Goal: Task Accomplishment & Management: Manage account settings

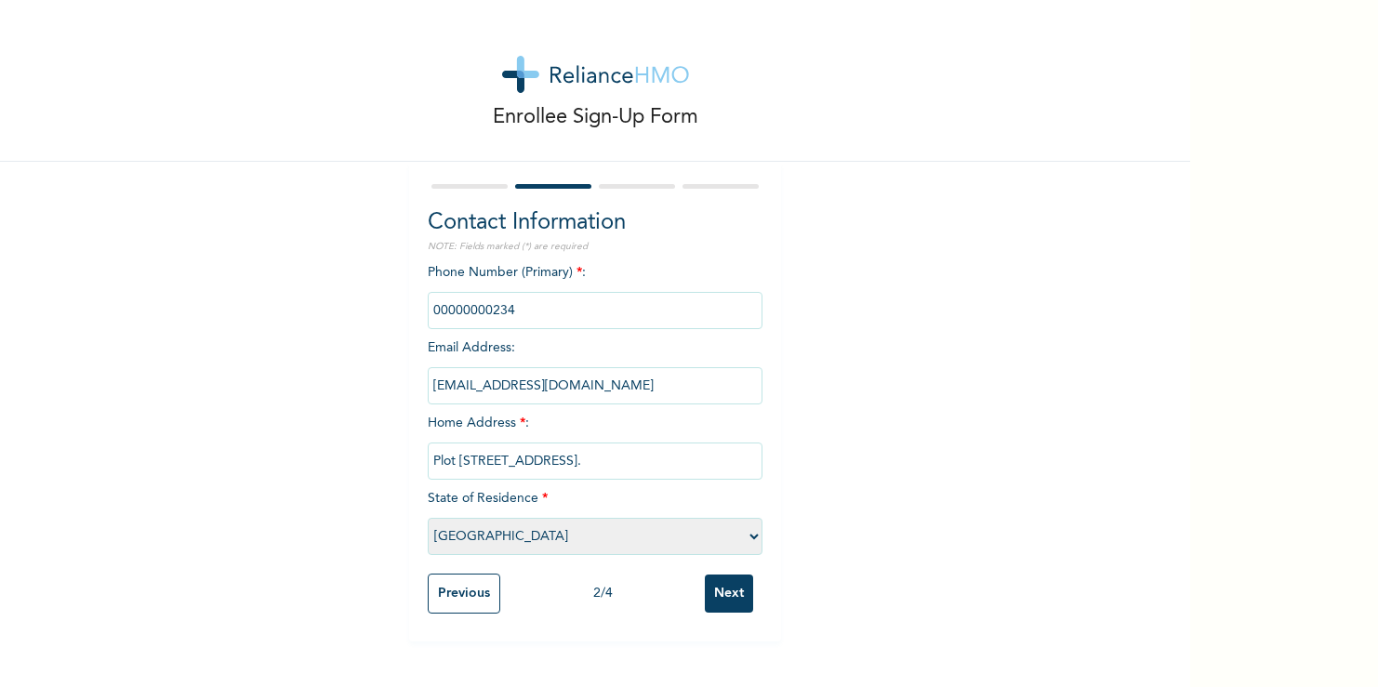
select select "25"
click at [517, 314] on input "phone" at bounding box center [595, 310] width 335 height 37
click at [725, 600] on input "Next" at bounding box center [729, 594] width 48 height 38
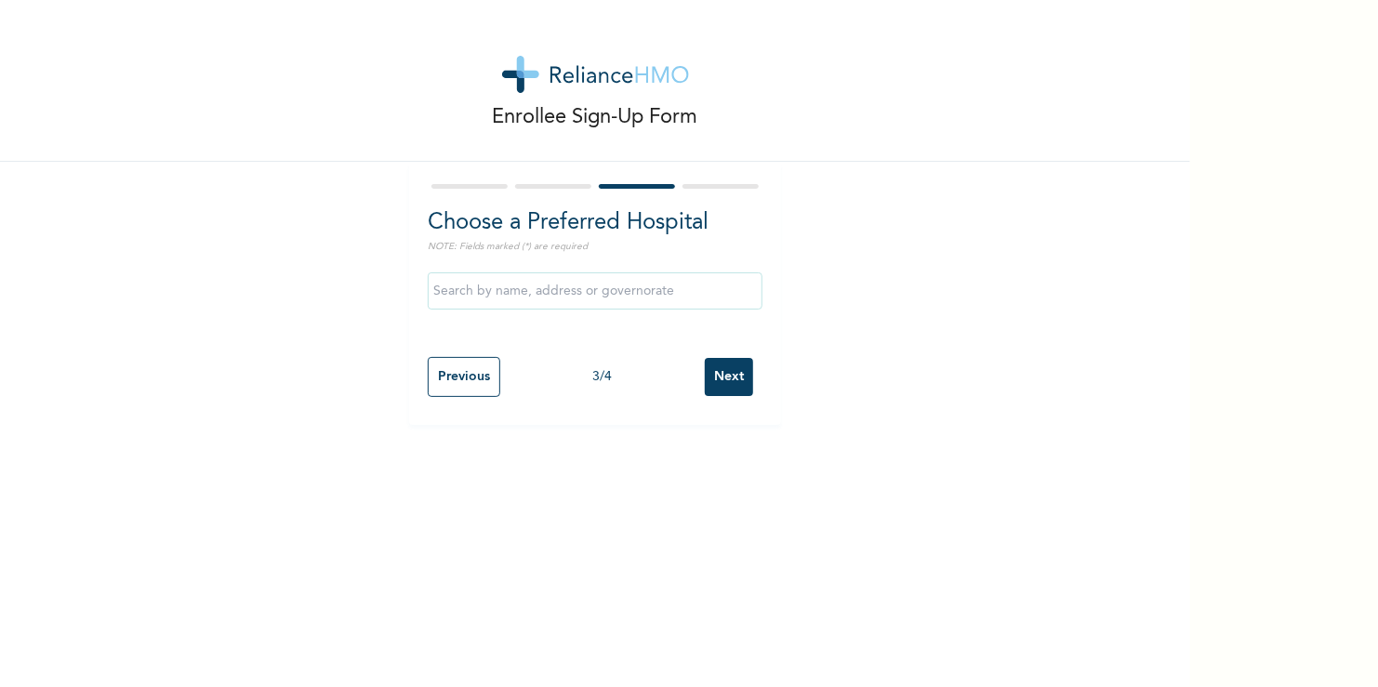
click at [522, 293] on input "text" at bounding box center [595, 290] width 335 height 37
click at [525, 292] on input "Giftedhands hosiptal" at bounding box center [595, 290] width 335 height 37
click at [530, 290] on input "Giftedhands hosptal" at bounding box center [595, 290] width 335 height 37
click at [464, 292] on input "Giftedhands hospital" at bounding box center [595, 290] width 335 height 37
type input "Gifted hands hospital"
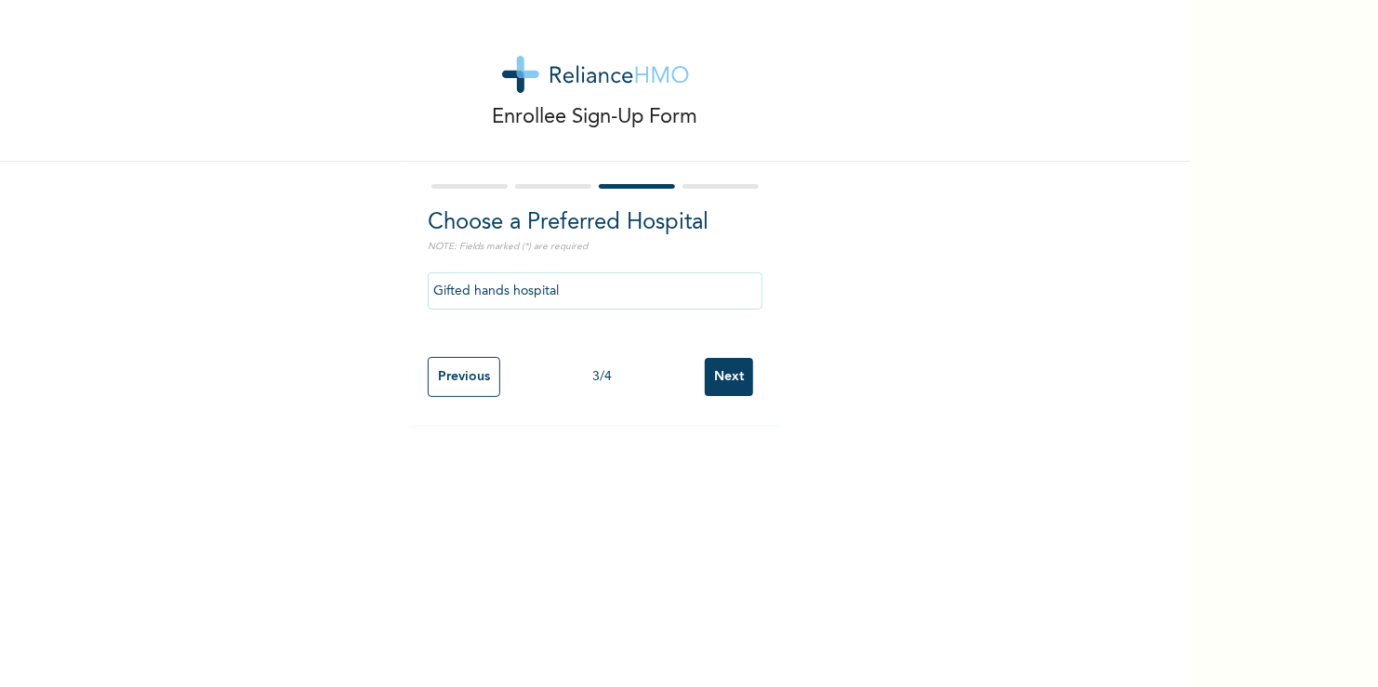
click at [731, 377] on input "Next" at bounding box center [729, 377] width 48 height 38
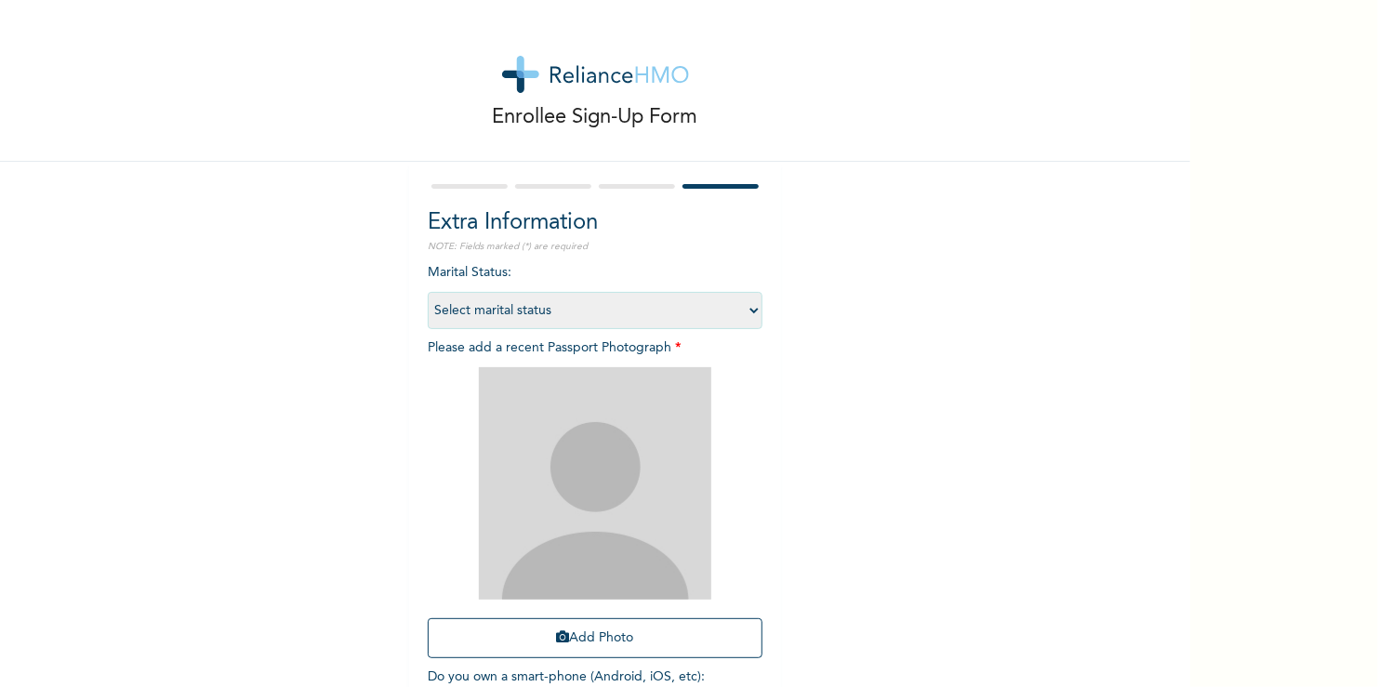
click at [750, 310] on select "Select marital status Single Married Divorced Widow/Widower" at bounding box center [595, 310] width 335 height 37
select select "1"
click at [428, 292] on select "Select marital status Single Married Divorced Widow/Widower" at bounding box center [595, 310] width 335 height 37
click at [590, 434] on img at bounding box center [595, 483] width 232 height 232
click at [557, 636] on icon "button" at bounding box center [563, 636] width 13 height 13
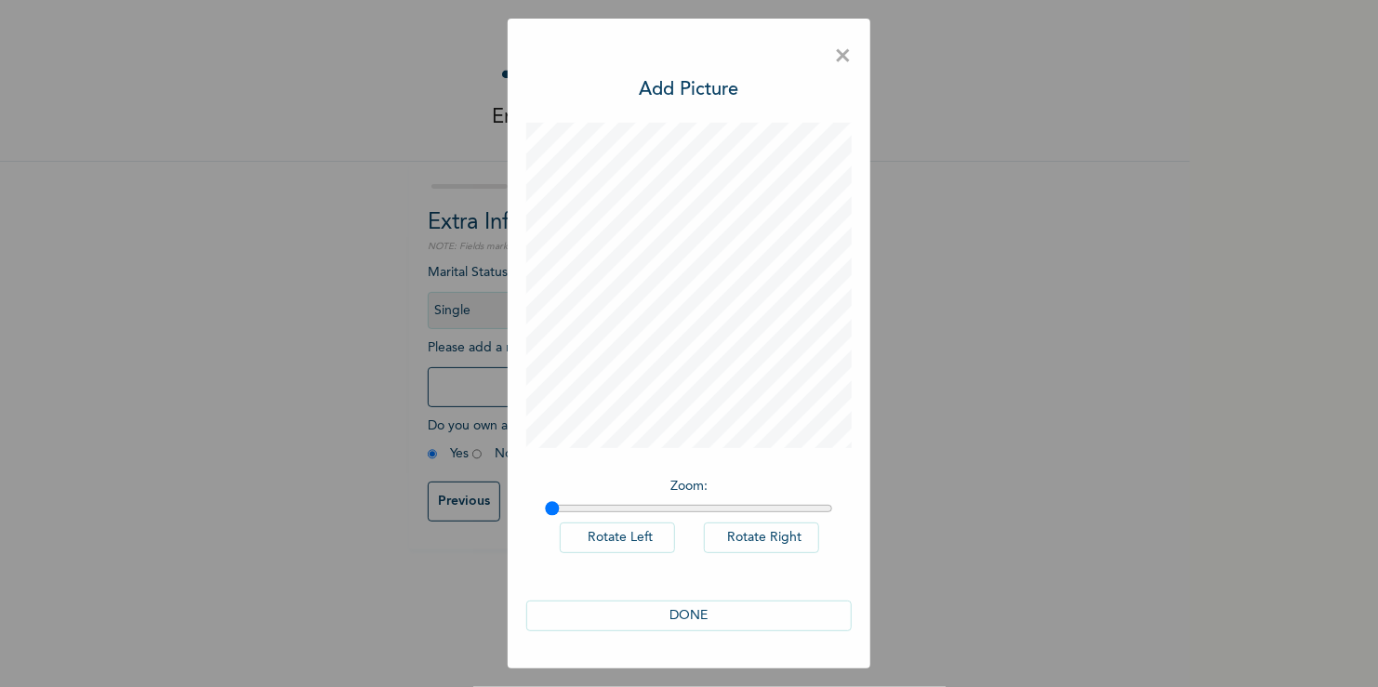
click at [668, 608] on button "DONE" at bounding box center [688, 616] width 325 height 31
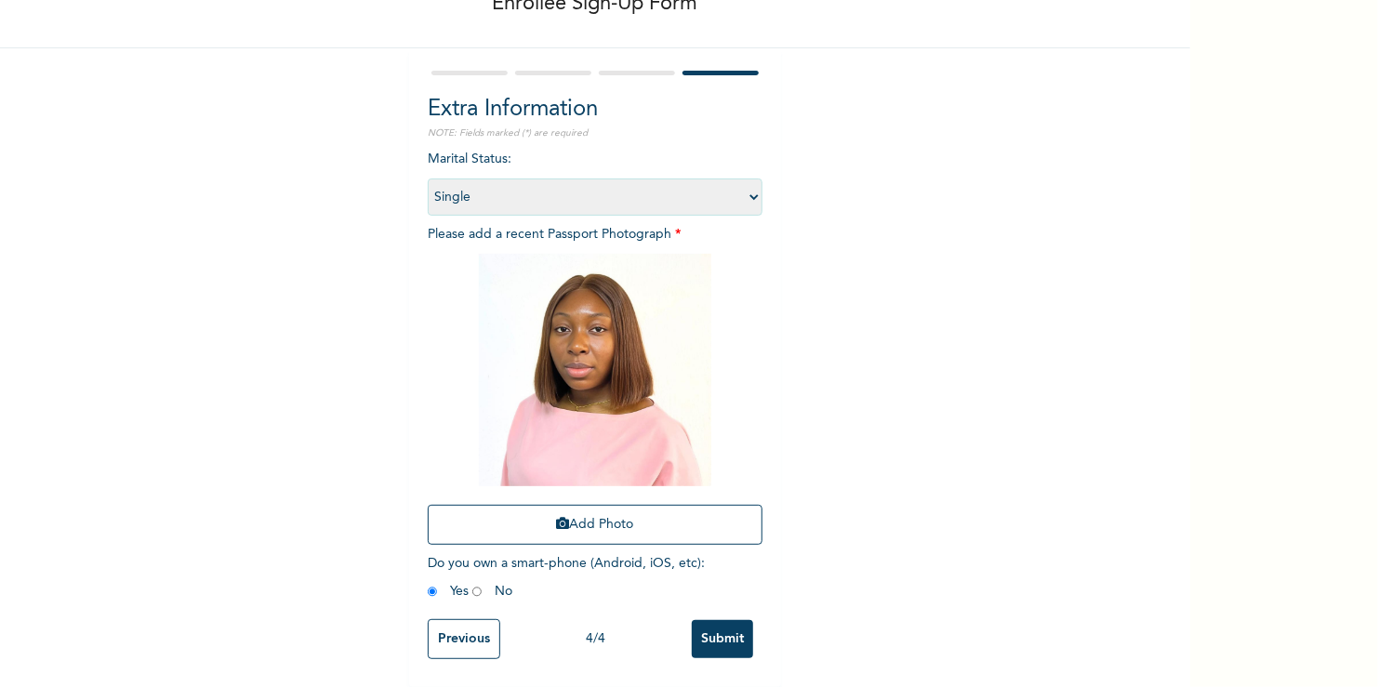
scroll to position [126, 0]
click at [725, 620] on input "Submit" at bounding box center [722, 639] width 61 height 38
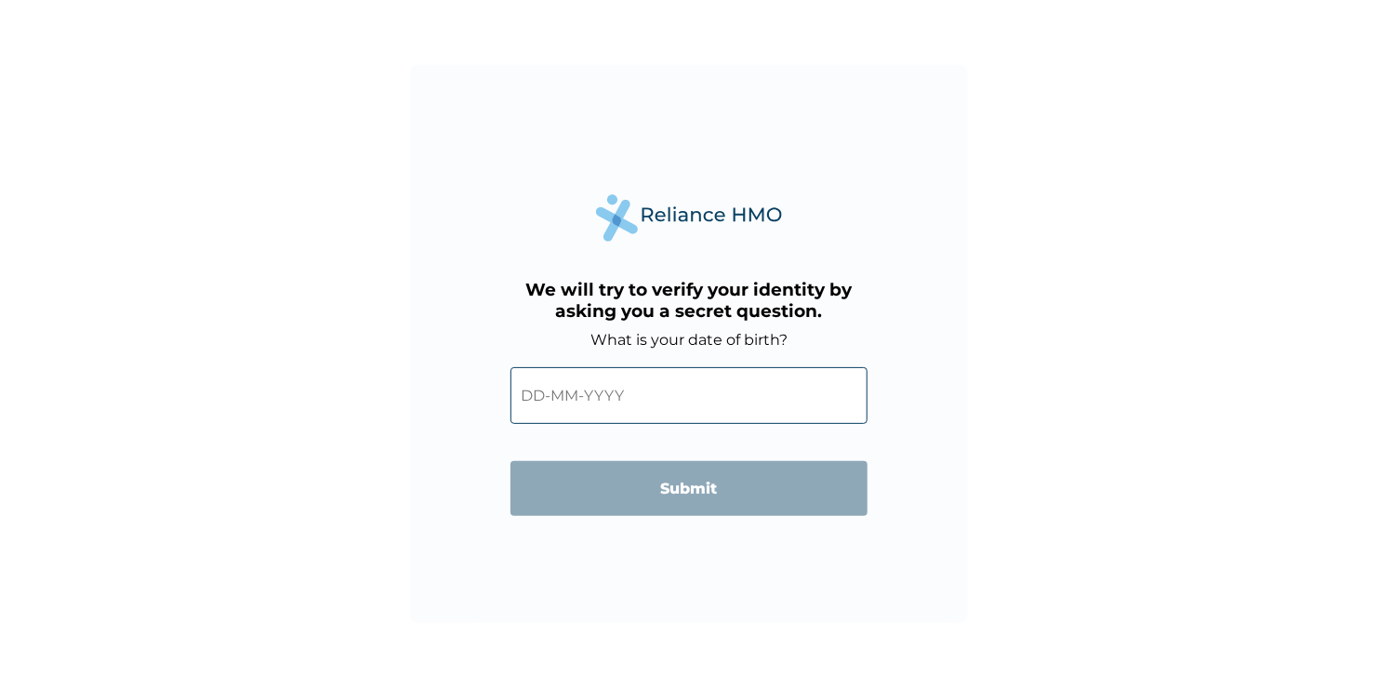
click at [648, 402] on input "text" at bounding box center [688, 395] width 357 height 57
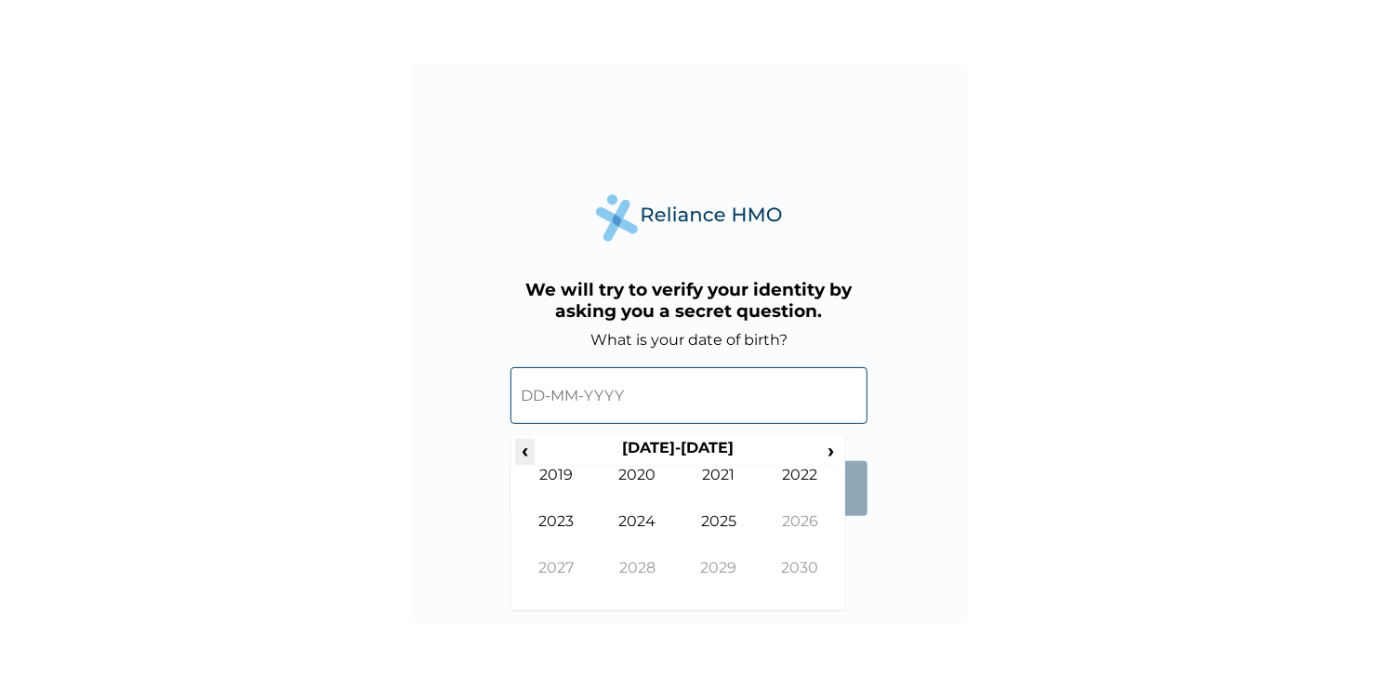
click at [528, 453] on span "‹" at bounding box center [525, 450] width 20 height 23
click at [654, 472] on td "2000" at bounding box center [638, 489] width 82 height 46
click at [787, 522] on td "Aug" at bounding box center [801, 535] width 82 height 46
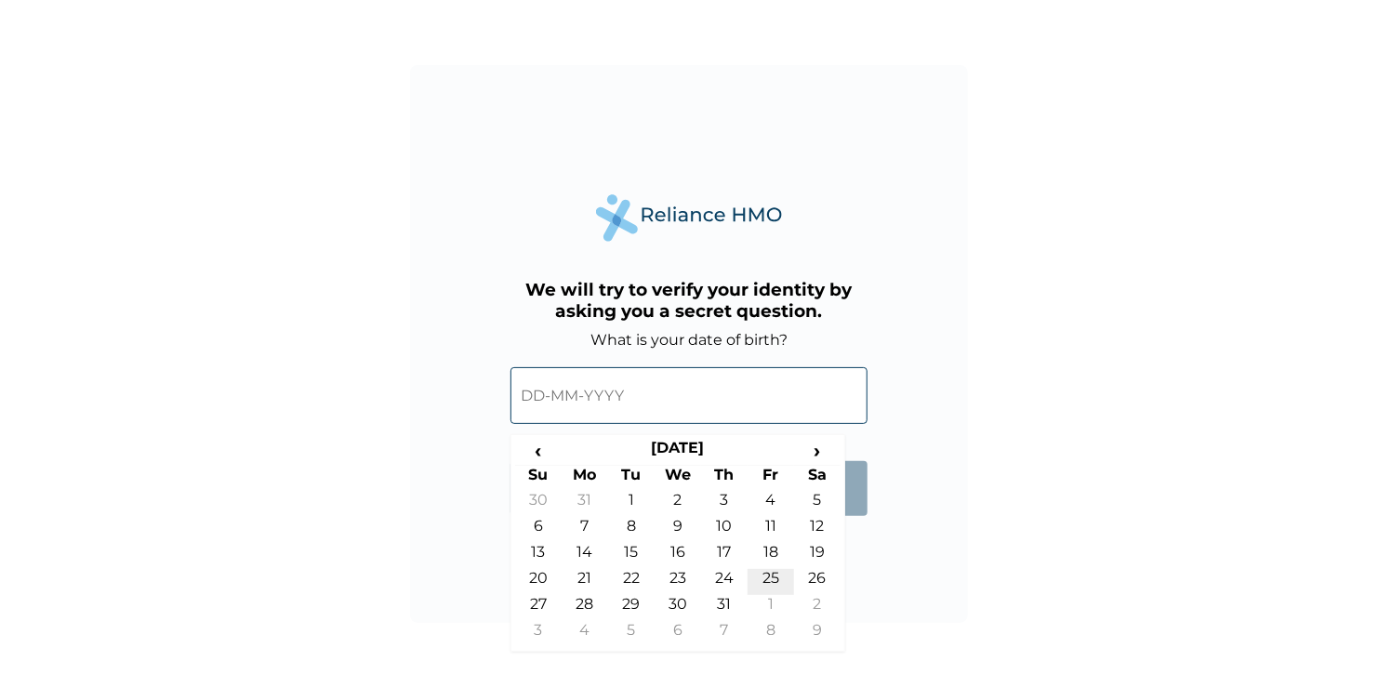
click at [764, 573] on td "25" at bounding box center [770, 582] width 46 height 26
type input "25-08-2000"
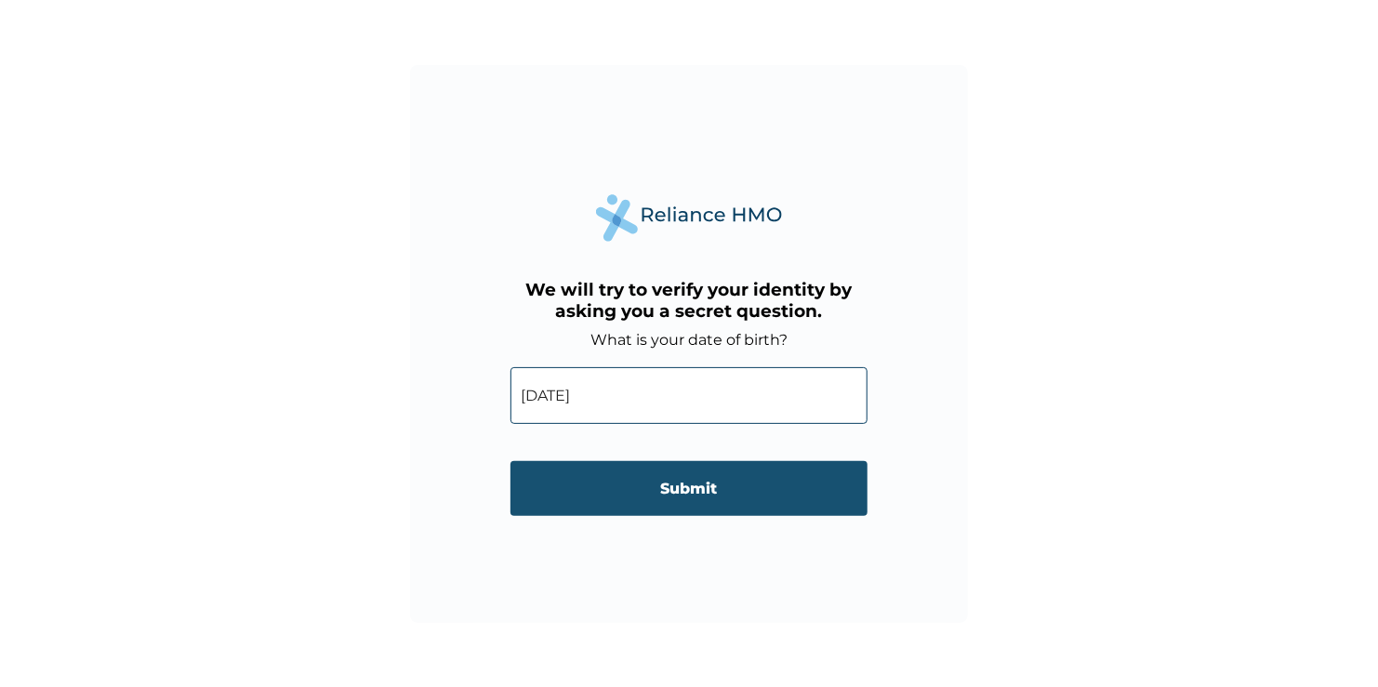
click at [716, 495] on input "Submit" at bounding box center [688, 488] width 357 height 55
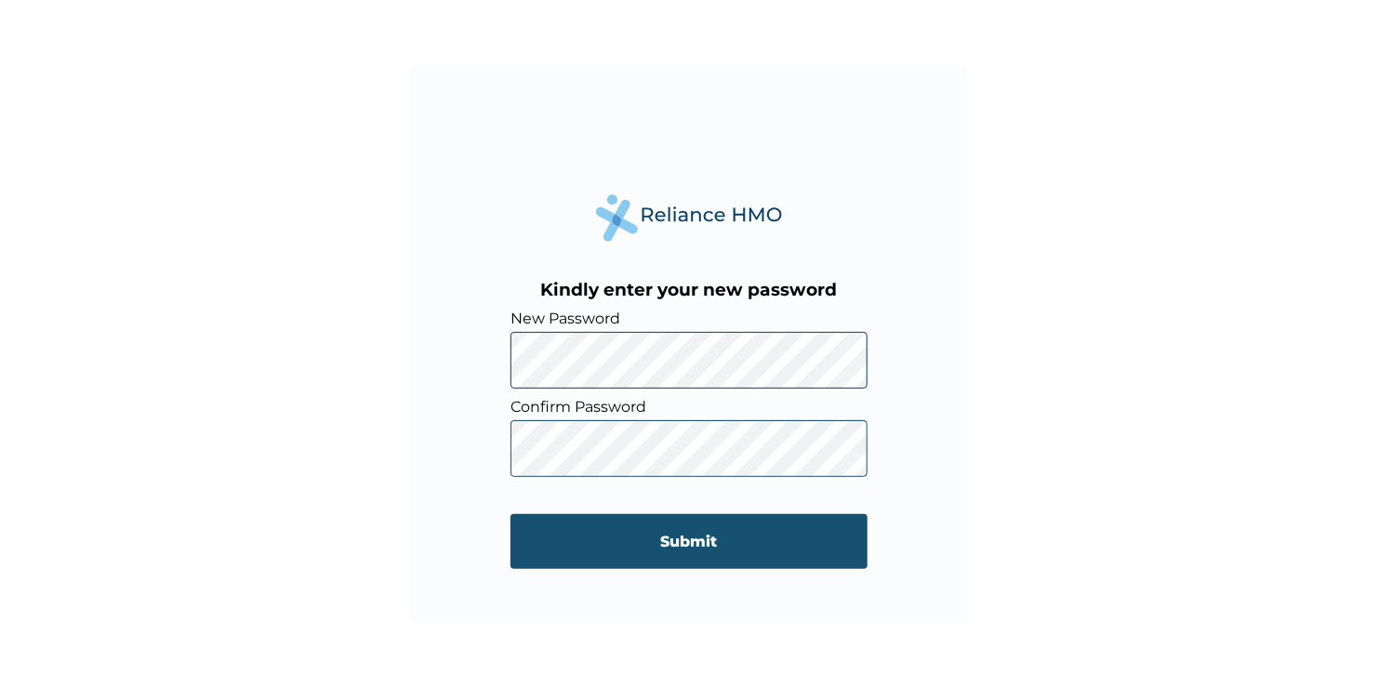
click at [694, 543] on input "Submit" at bounding box center [688, 541] width 357 height 55
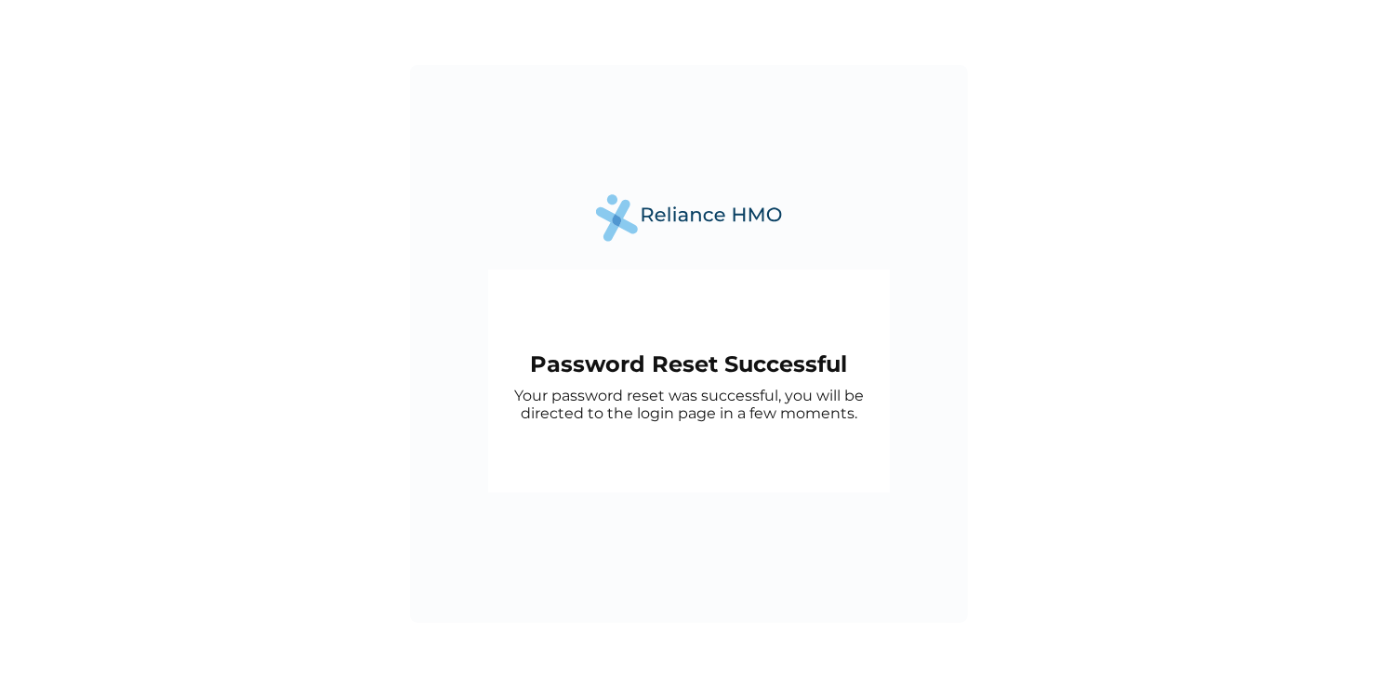
click at [787, 450] on div "Password Reset Successful Your password reset was successful, you will be direc…" at bounding box center [689, 381] width 402 height 223
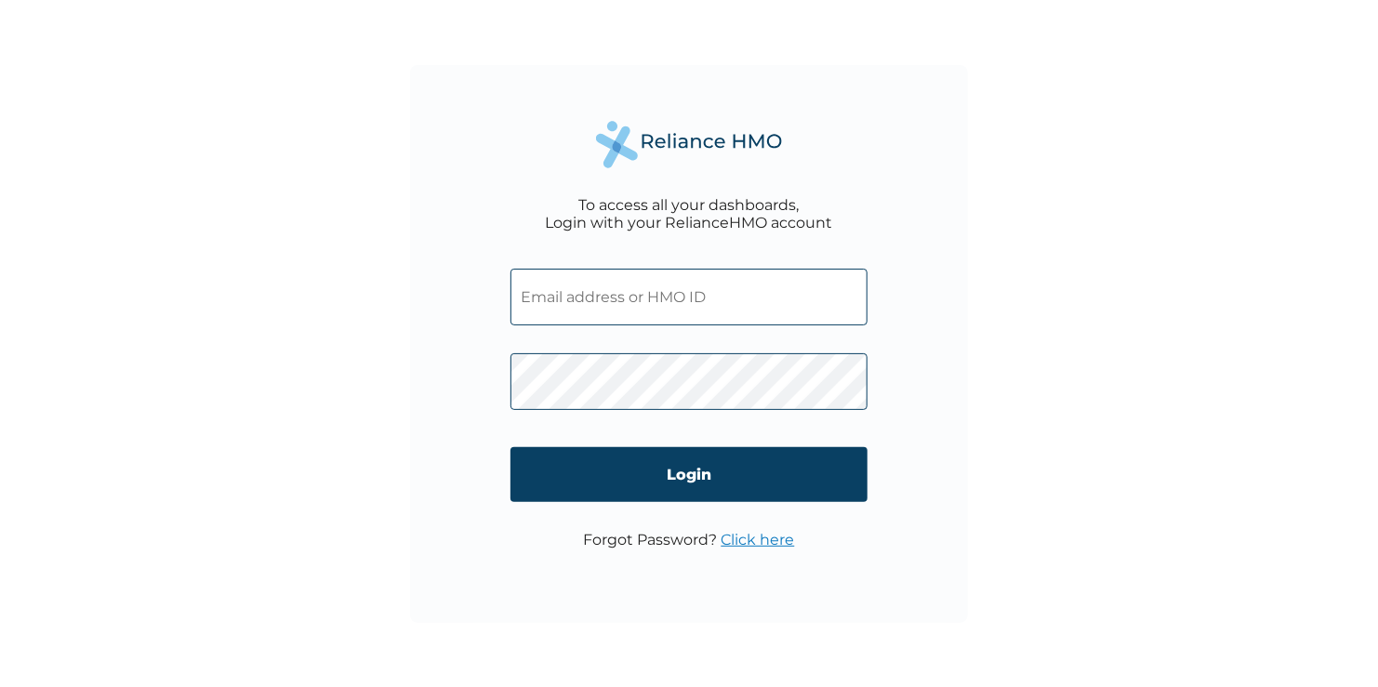
click at [611, 291] on input "text" at bounding box center [688, 297] width 357 height 57
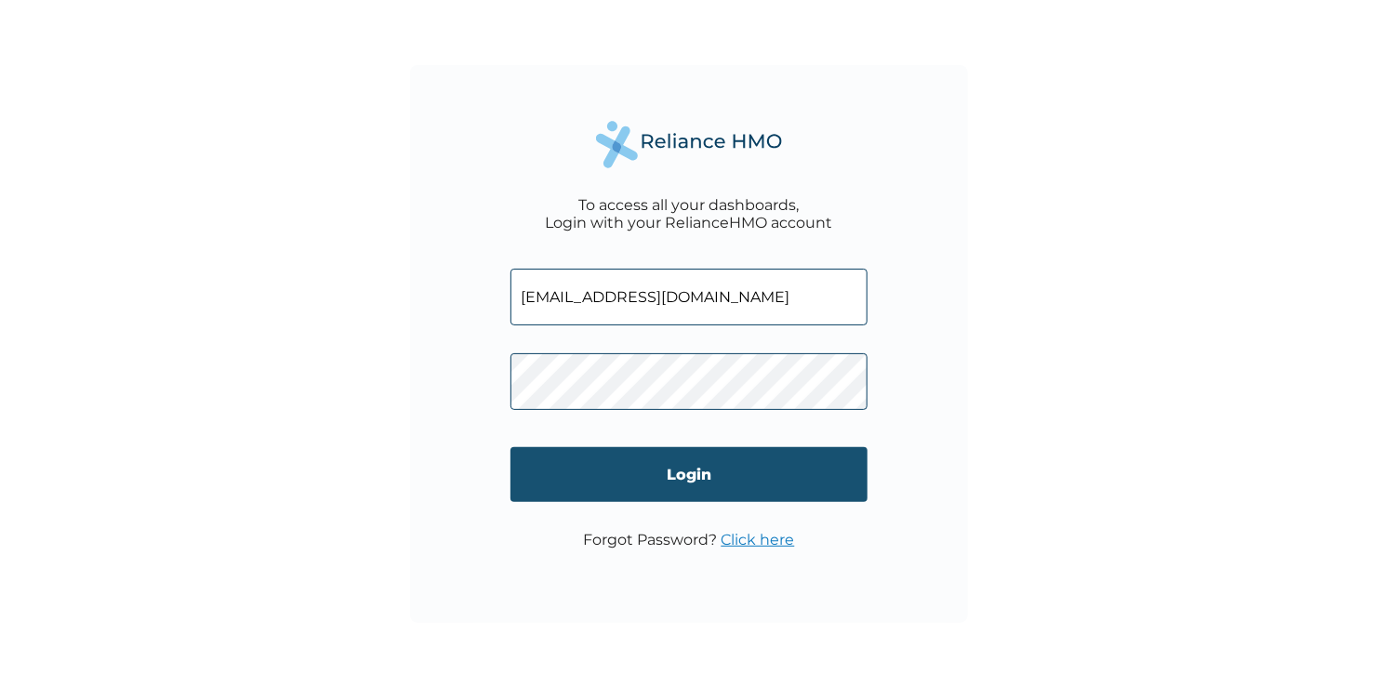
type input "jegbuta@mydtelecoms.com"
click at [678, 477] on input "Login" at bounding box center [688, 474] width 357 height 55
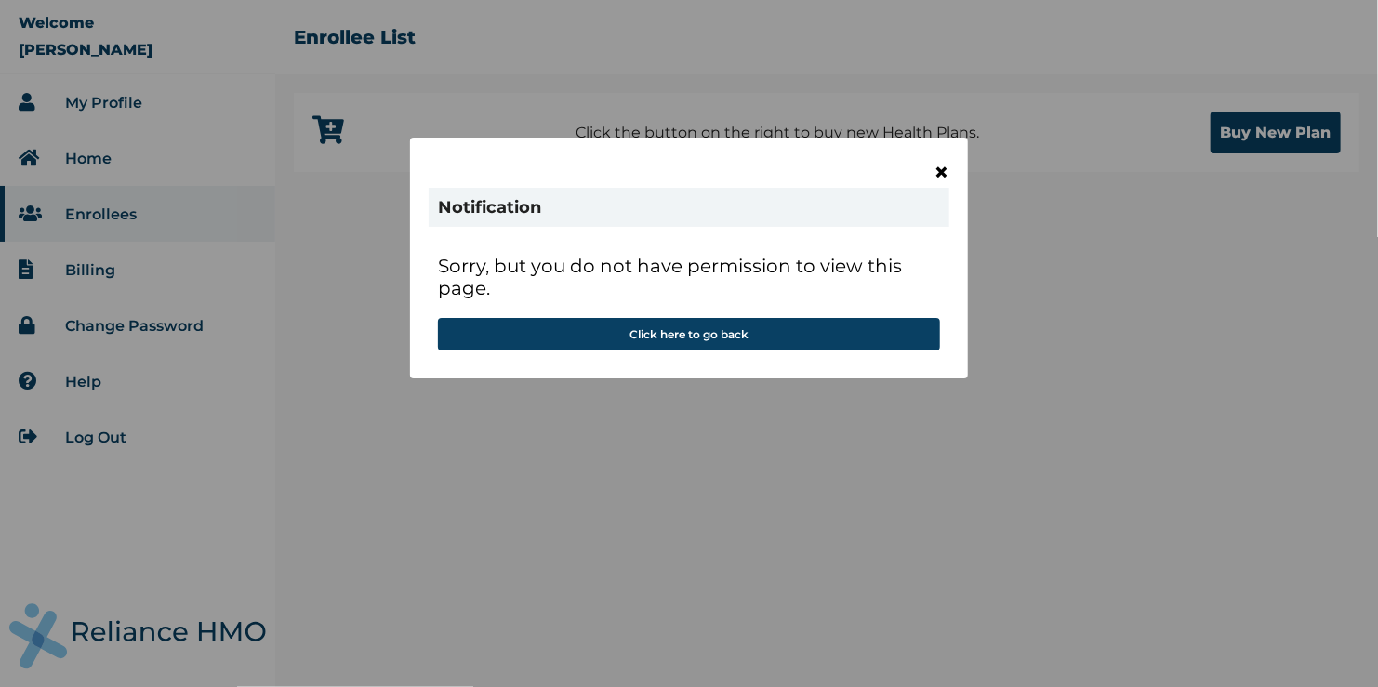
click at [937, 175] on span "×" at bounding box center [941, 172] width 16 height 32
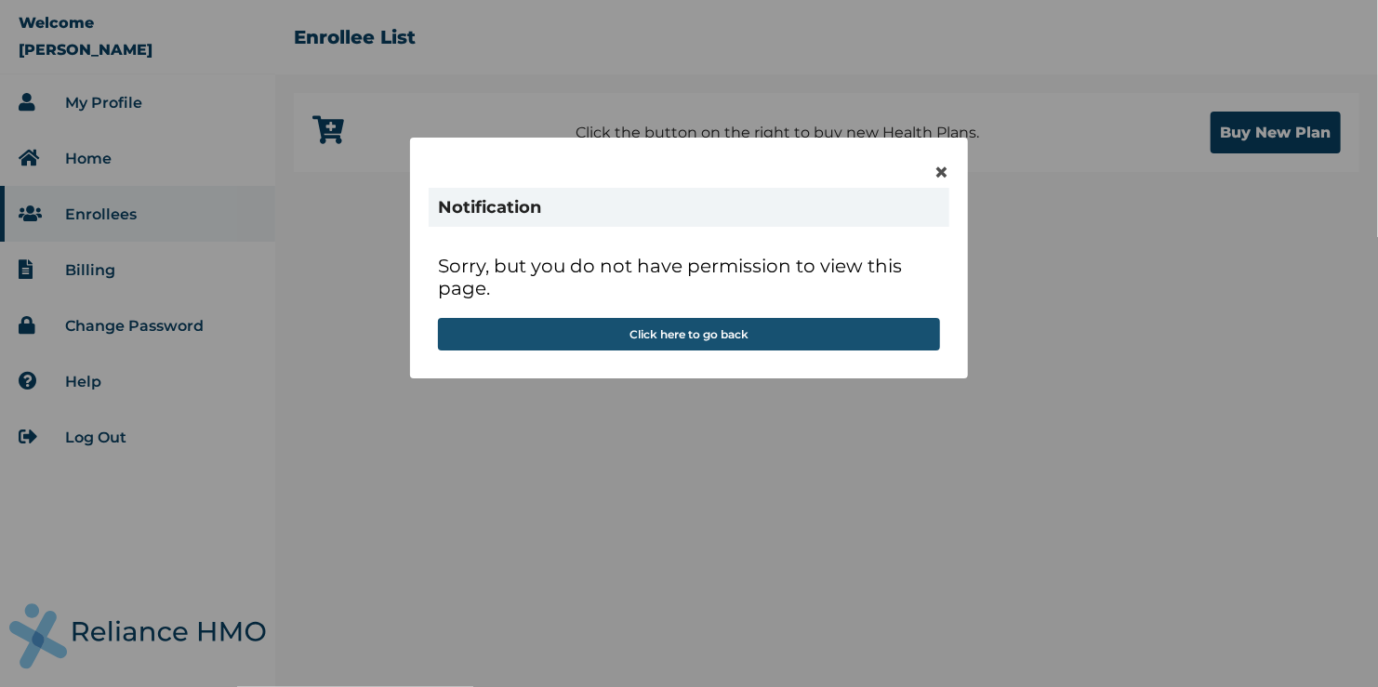
click at [738, 338] on button "Click here to go back" at bounding box center [689, 334] width 502 height 33
click at [720, 334] on button "Click here to go back" at bounding box center [689, 334] width 502 height 33
click at [629, 328] on button "Click here to go back" at bounding box center [689, 334] width 502 height 33
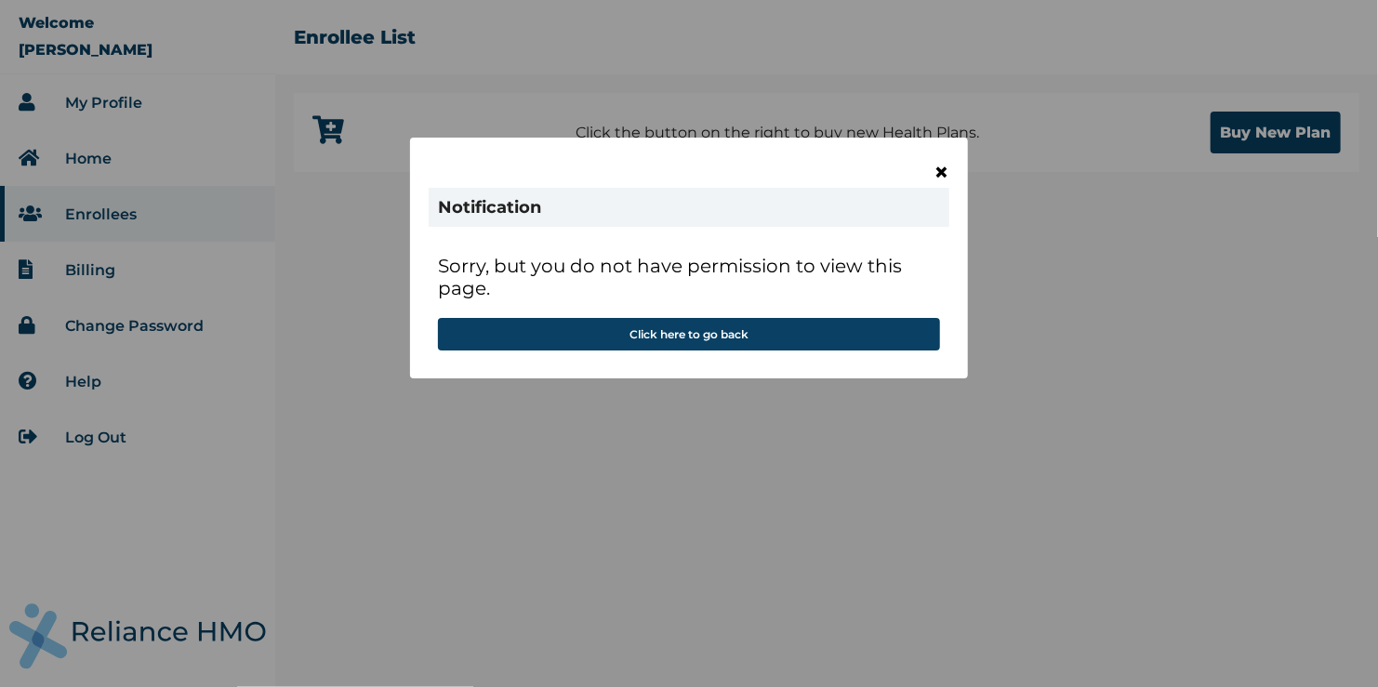
click at [936, 178] on span "×" at bounding box center [941, 172] width 16 height 32
